Goal: Information Seeking & Learning: Find contact information

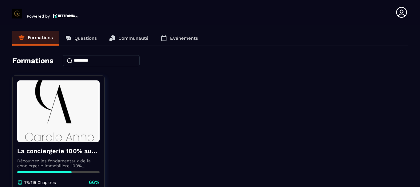
scroll to position [60, 0]
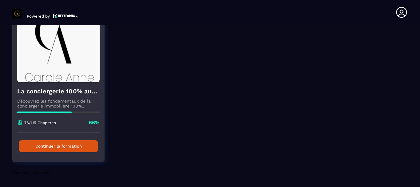
click at [53, 144] on button "Continuer la formation" at bounding box center [58, 146] width 79 height 12
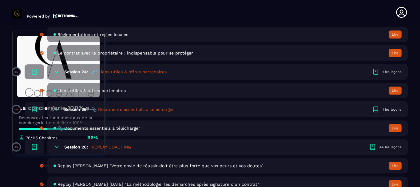
scroll to position [1849, 0]
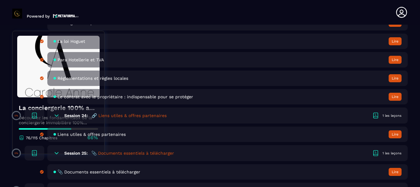
click at [85, 169] on span "📎 Documents essentiels à télécharger" at bounding box center [99, 171] width 83 height 5
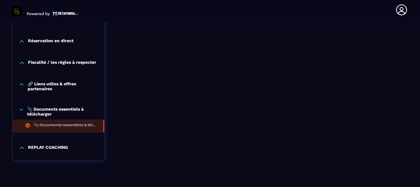
scroll to position [660, 0]
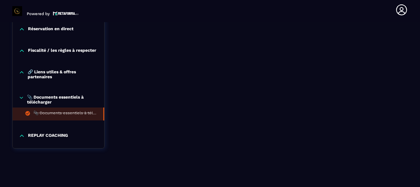
click at [20, 48] on icon at bounding box center [22, 51] width 6 height 6
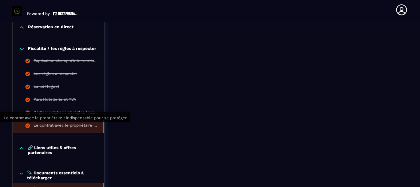
click at [54, 123] on div "Le contrat avec le propriétaire : indispensable pour se protéger" at bounding box center [66, 126] width 64 height 7
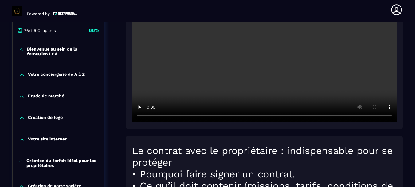
scroll to position [248, 0]
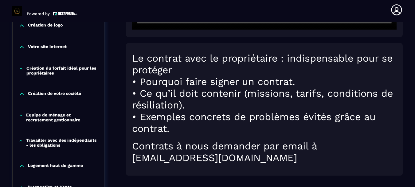
drag, startPoint x: 133, startPoint y: 157, endPoint x: 308, endPoint y: 159, distance: 175.6
click at [308, 159] on h1 "Contrats à nous demander par email à [EMAIL_ADDRESS][DOMAIN_NAME]" at bounding box center [264, 151] width 265 height 23
copy h1 "[EMAIL_ADDRESS][DOMAIN_NAME]"
